Goal: Check status: Check status

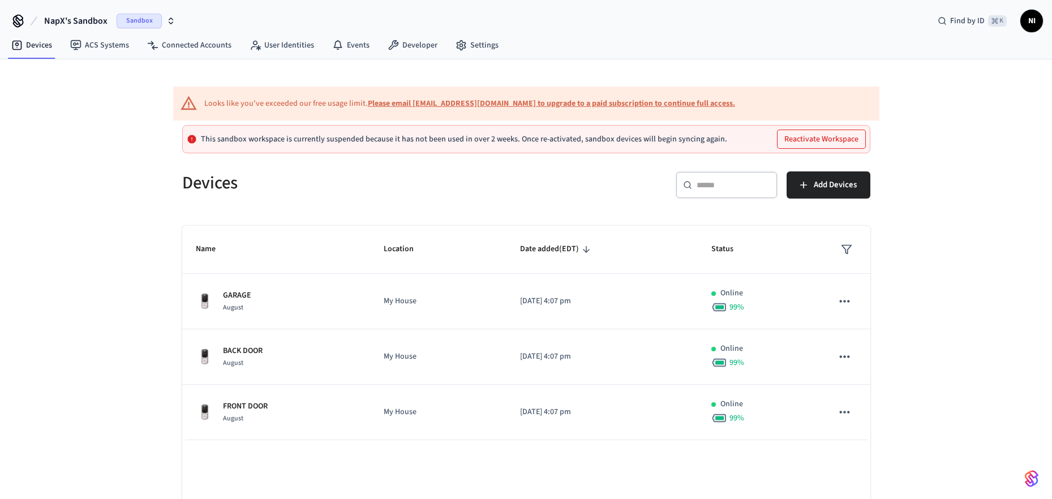
click at [96, 18] on span "NapX's Sandbox" at bounding box center [75, 21] width 63 height 14
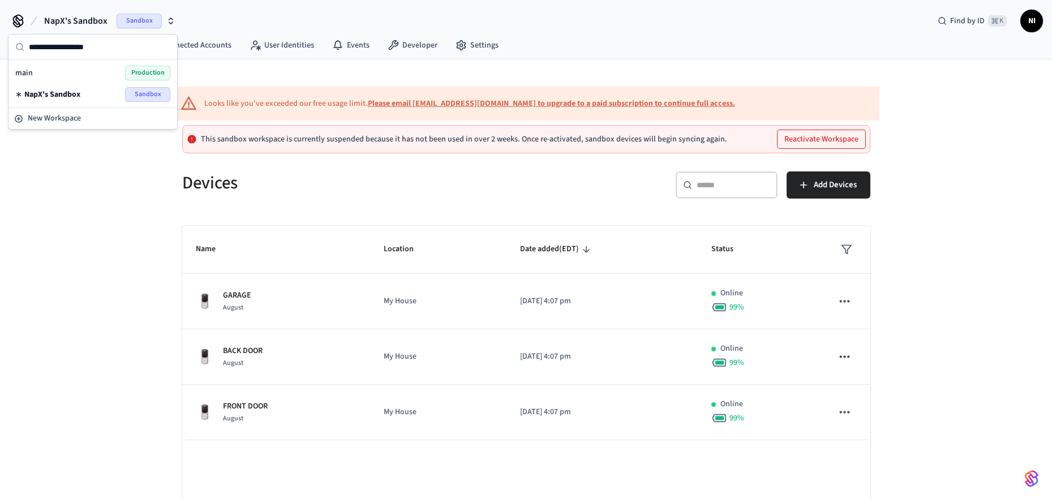
click at [141, 75] on span "Production" at bounding box center [147, 73] width 45 height 15
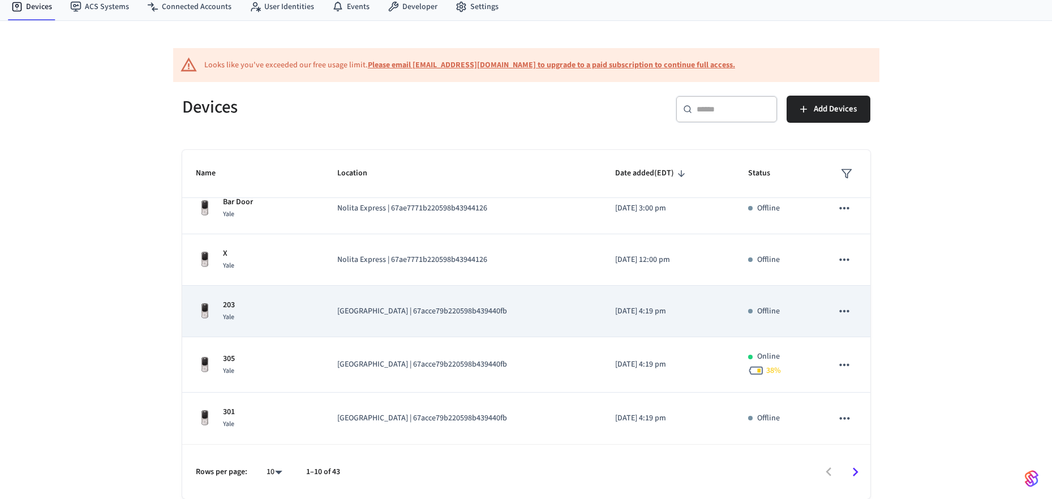
scroll to position [38, 0]
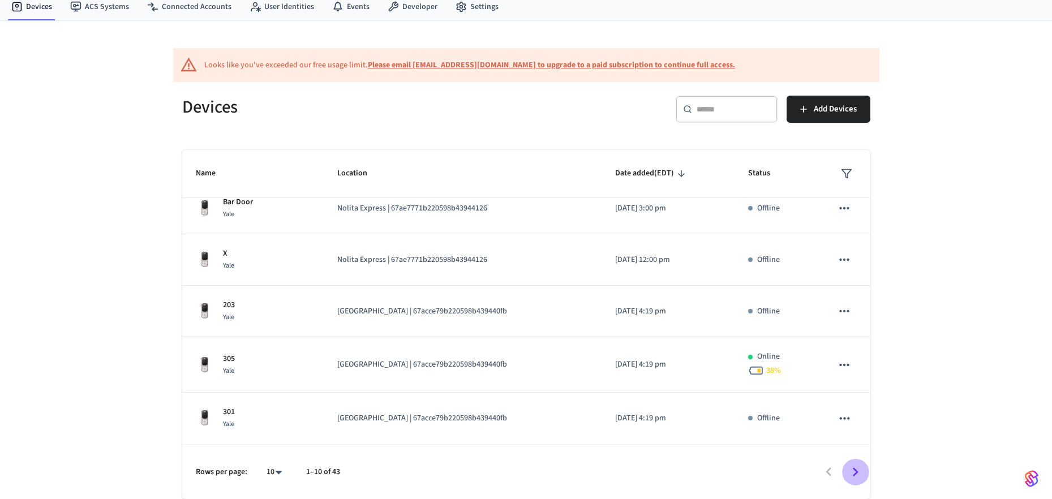
click at [814, 392] on icon "Go to next page" at bounding box center [856, 472] width 18 height 18
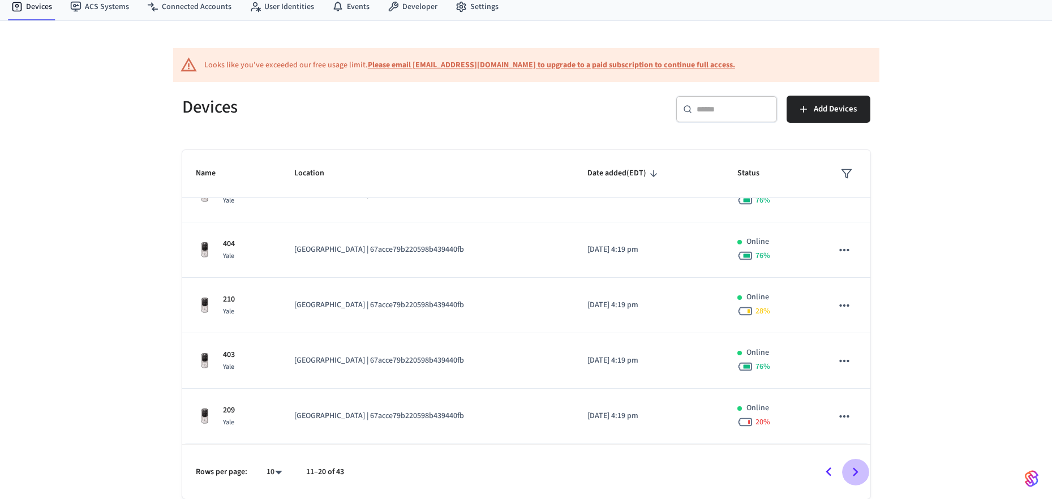
click at [814, 392] on icon "Go to next page" at bounding box center [856, 472] width 18 height 18
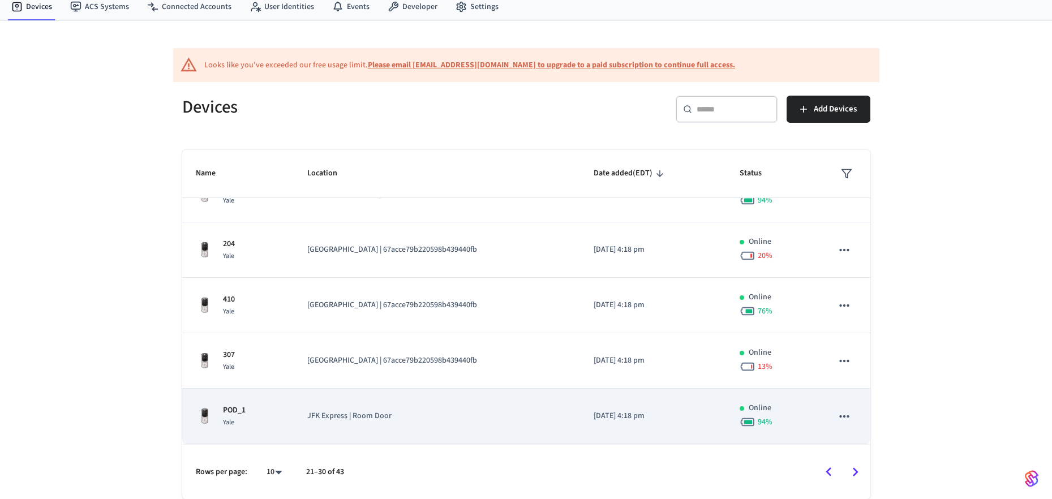
scroll to position [304, 0]
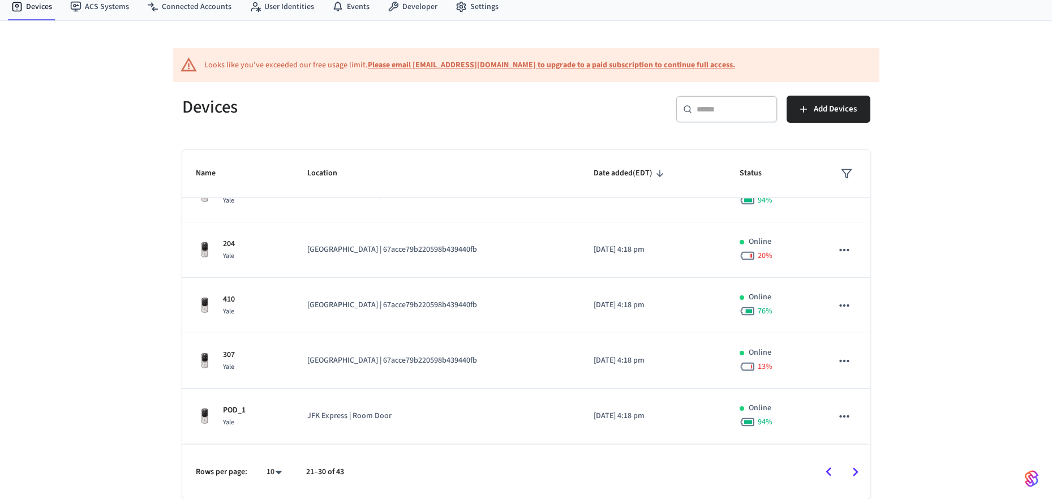
click at [814, 392] on icon "Go to next page" at bounding box center [856, 472] width 18 height 18
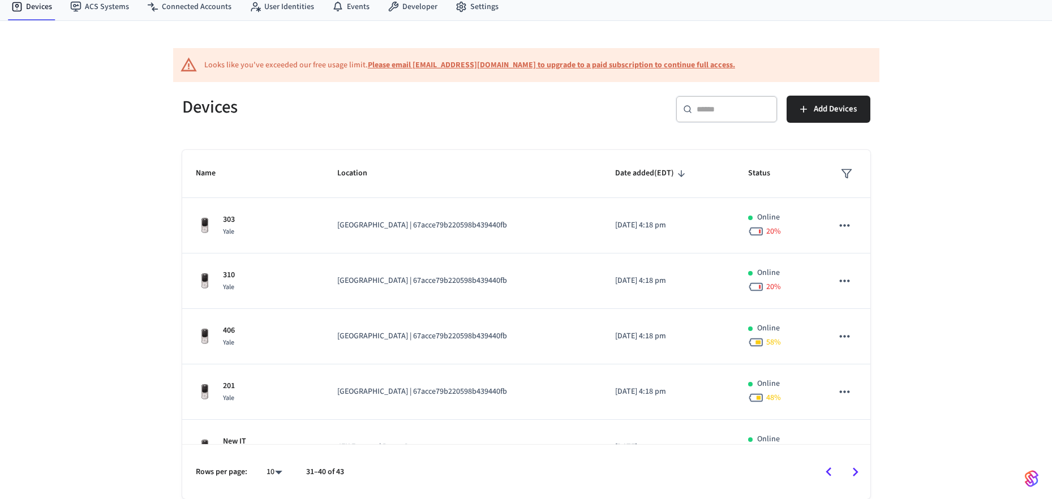
scroll to position [0, 0]
click at [814, 392] on icon "Go to next page" at bounding box center [856, 472] width 18 height 18
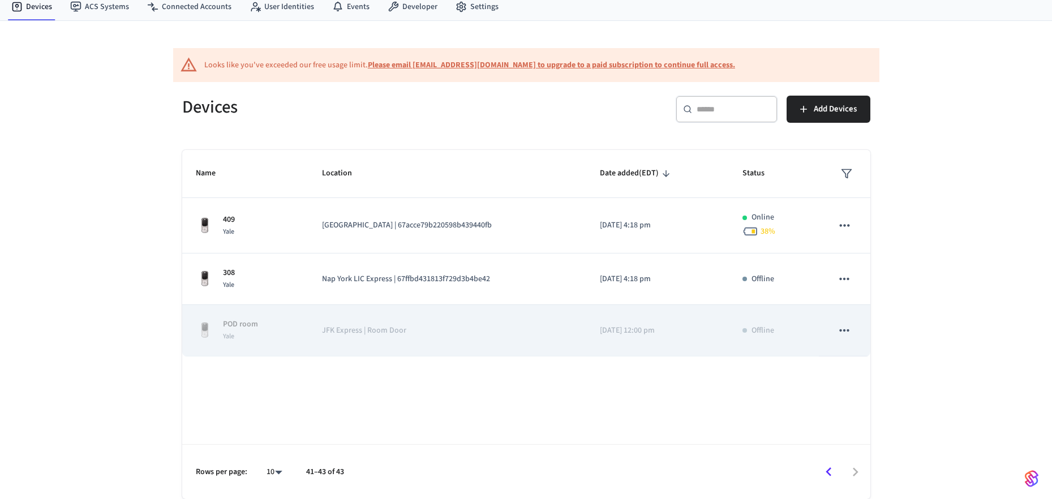
scroll to position [38, 0]
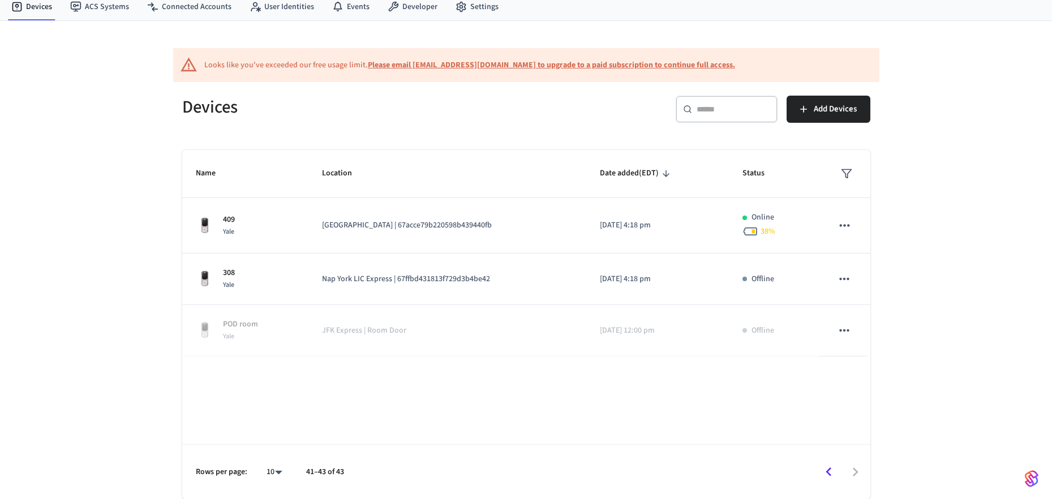
click at [814, 392] on icon "Go to previous page" at bounding box center [829, 472] width 18 height 18
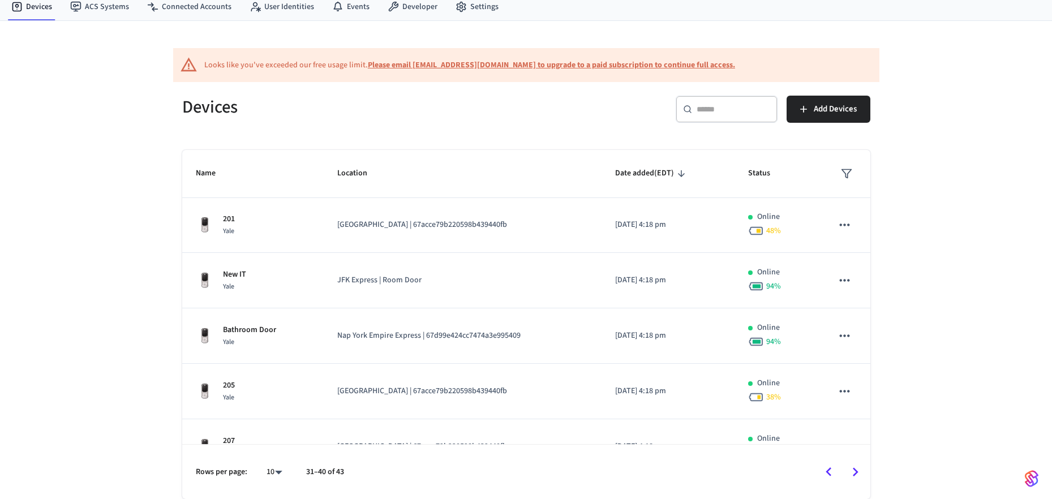
scroll to position [179, 0]
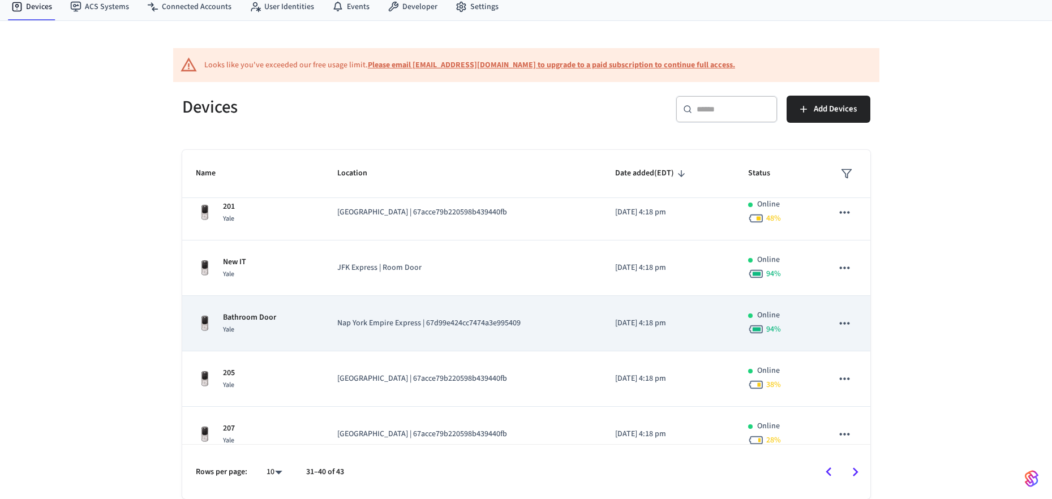
click at [275, 315] on p "Bathroom Door" at bounding box center [249, 318] width 53 height 12
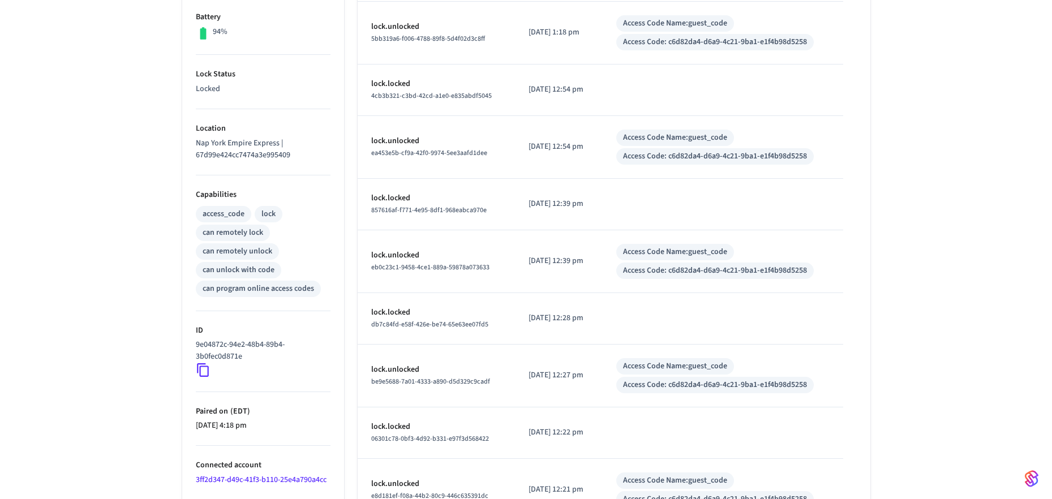
scroll to position [356, 0]
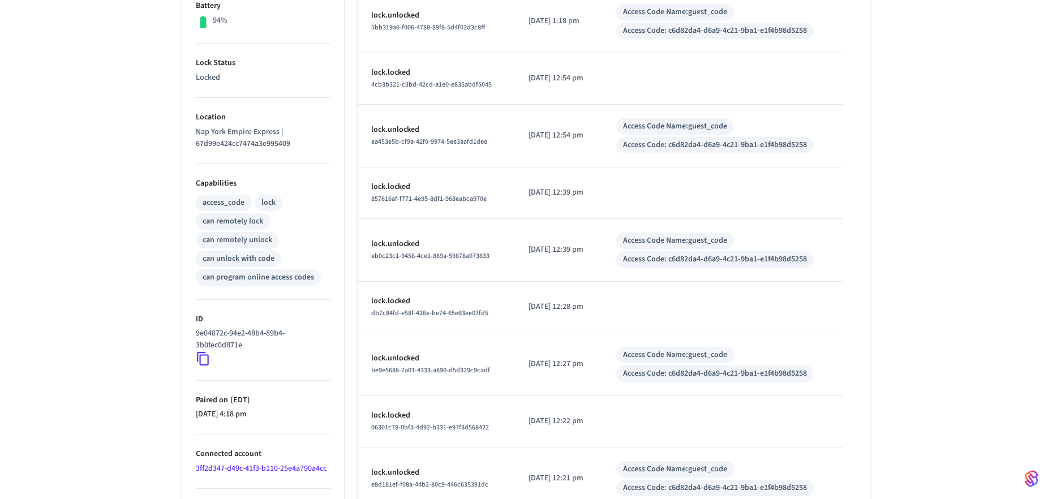
click at [203, 356] on icon at bounding box center [203, 360] width 12 height 14
click at [204, 357] on icon at bounding box center [203, 358] width 15 height 15
